Goal: Task Accomplishment & Management: Manage account settings

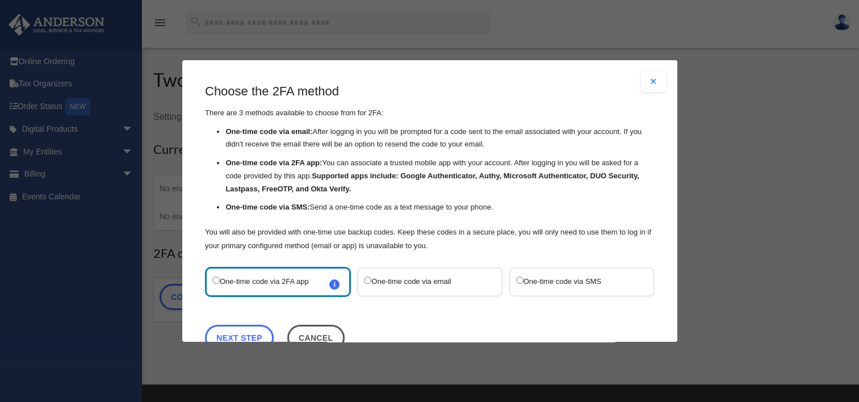
click at [379, 278] on label "One-time code via email" at bounding box center [424, 281] width 120 height 15
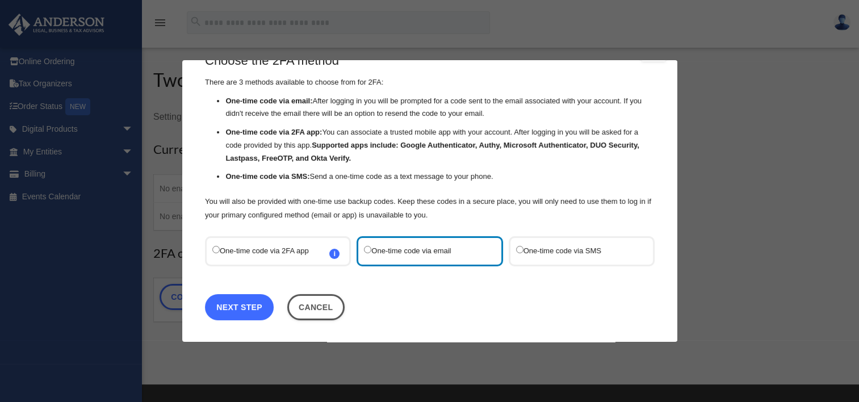
click at [254, 298] on link "Next Step" at bounding box center [239, 307] width 69 height 26
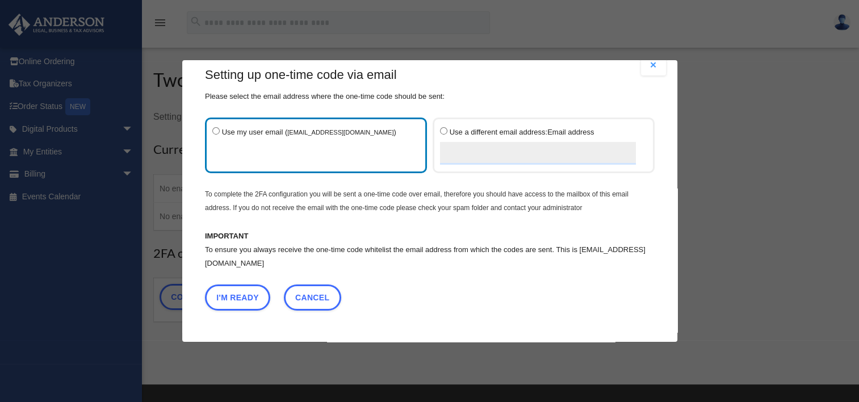
scroll to position [15, 0]
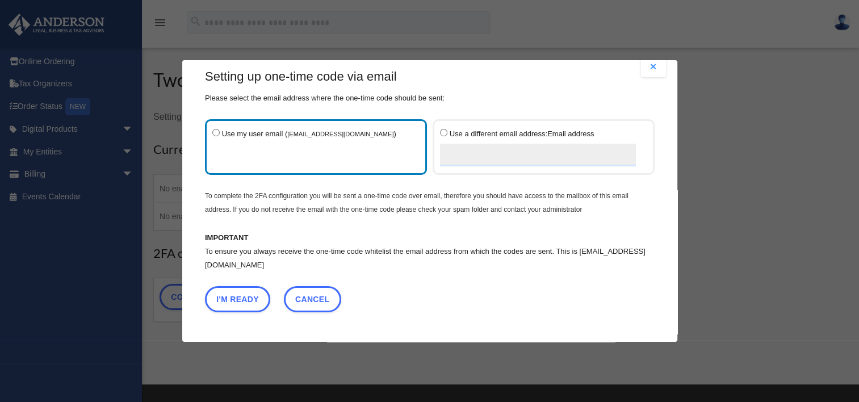
click at [281, 144] on label "Use my user email ( [EMAIL_ADDRESS][DOMAIN_NAME] )" at bounding box center [310, 147] width 196 height 41
click at [237, 301] on button "I'm Ready" at bounding box center [237, 299] width 65 height 26
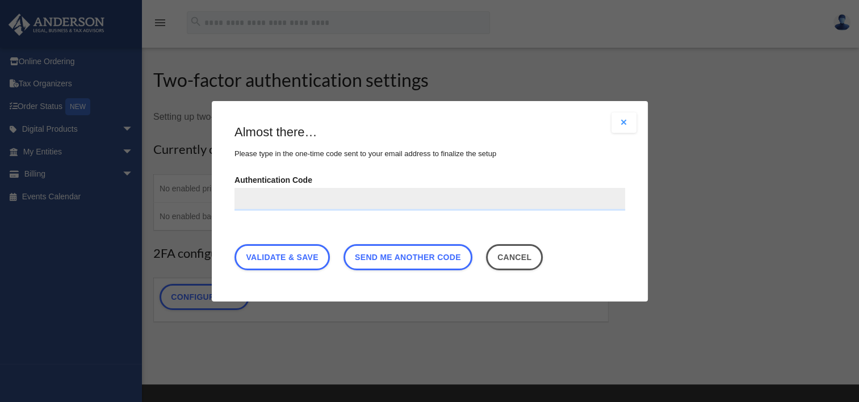
paste input "******"
type input "******"
click at [325, 253] on link "Validate & Save" at bounding box center [282, 257] width 95 height 26
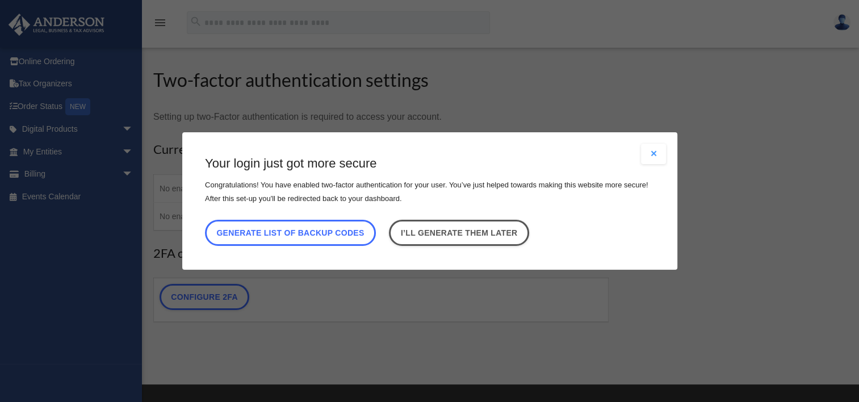
click at [309, 241] on button "Generate list of backup codes" at bounding box center [290, 233] width 171 height 26
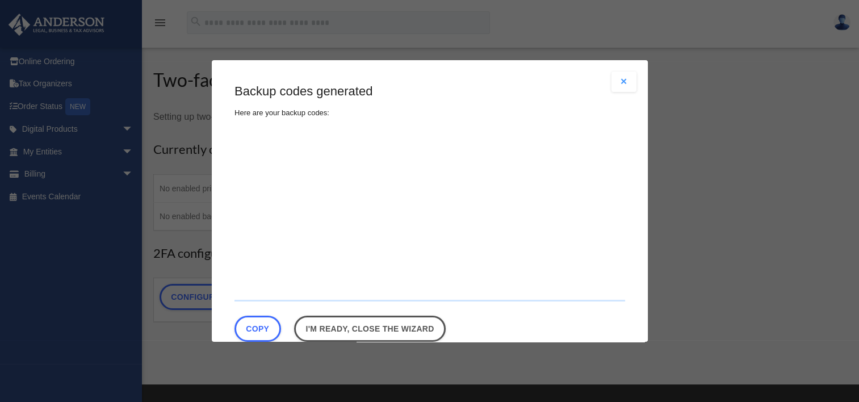
type textarea "**********"
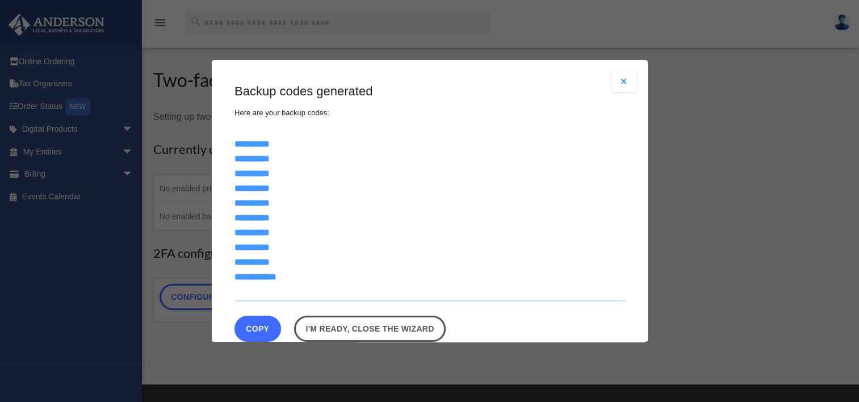
click at [273, 329] on button "Copy" at bounding box center [258, 329] width 47 height 26
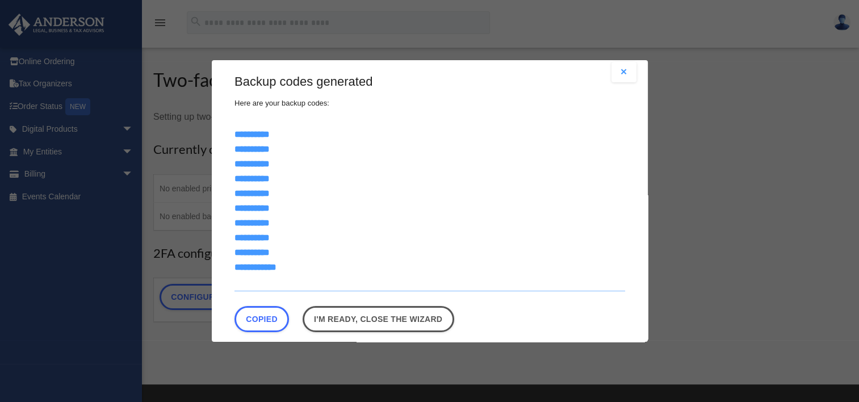
scroll to position [23, 0]
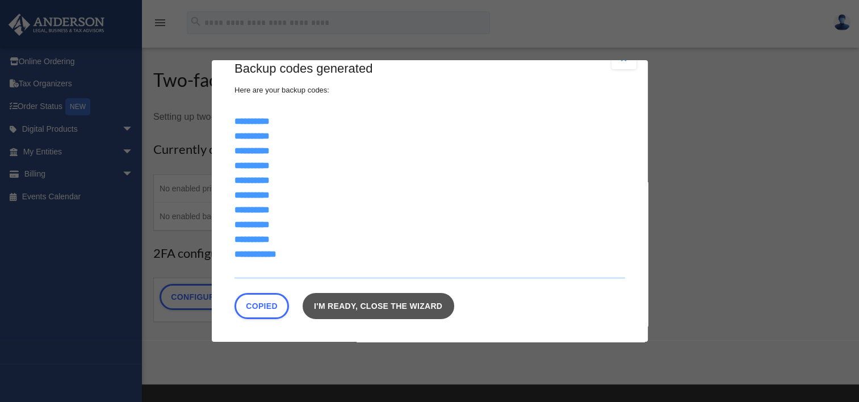
click at [351, 313] on link "I'm ready, close the wizard" at bounding box center [378, 306] width 152 height 26
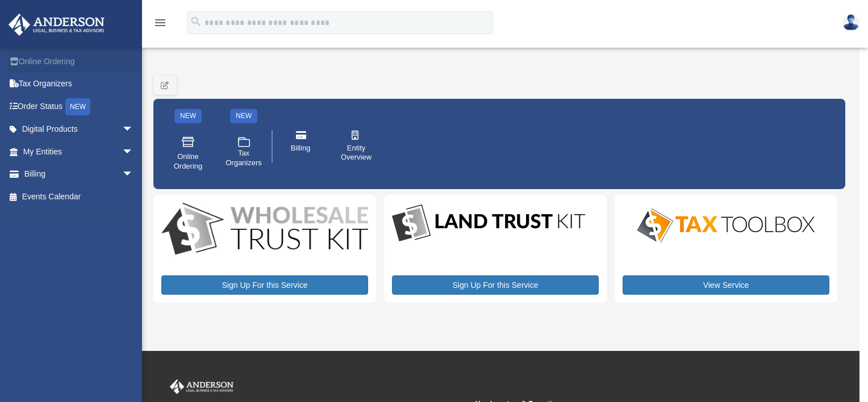
click at [103, 70] on link "Online Ordering" at bounding box center [79, 61] width 143 height 23
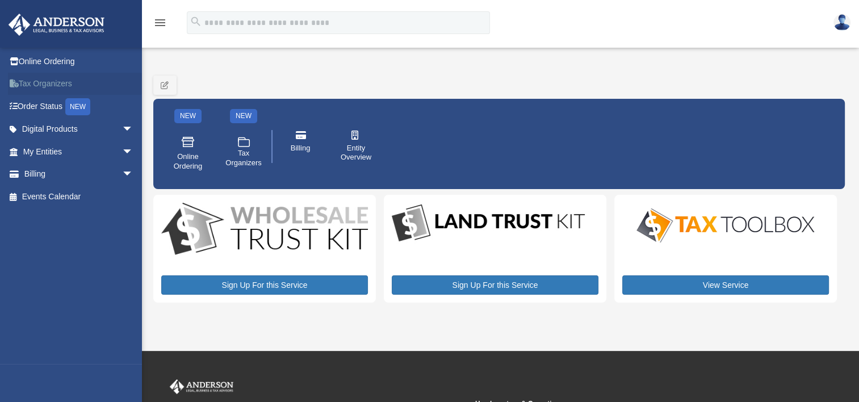
click at [103, 90] on link "Tax Organizers" at bounding box center [79, 84] width 143 height 23
click at [99, 120] on link "Digital Products arrow_drop_down" at bounding box center [79, 129] width 143 height 23
click at [93, 135] on link "Digital Products arrow_drop_down" at bounding box center [79, 129] width 143 height 23
click at [91, 150] on link "My Entities arrow_drop_down" at bounding box center [79, 151] width 143 height 23
click at [94, 135] on link "Digital Products arrow_drop_down" at bounding box center [79, 129] width 143 height 23
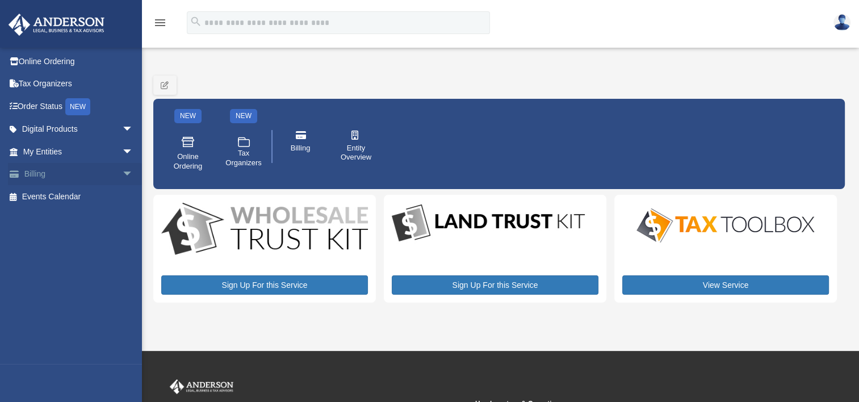
click at [85, 175] on link "Billing arrow_drop_down" at bounding box center [79, 174] width 143 height 23
click at [68, 207] on div "Online Ordering Tax Organizers Order Status NEW Digital Products arrow_drop_dow…" at bounding box center [75, 129] width 150 height 164
click at [70, 202] on link "Events Calendar" at bounding box center [79, 196] width 143 height 23
